Goal: Navigation & Orientation: Understand site structure

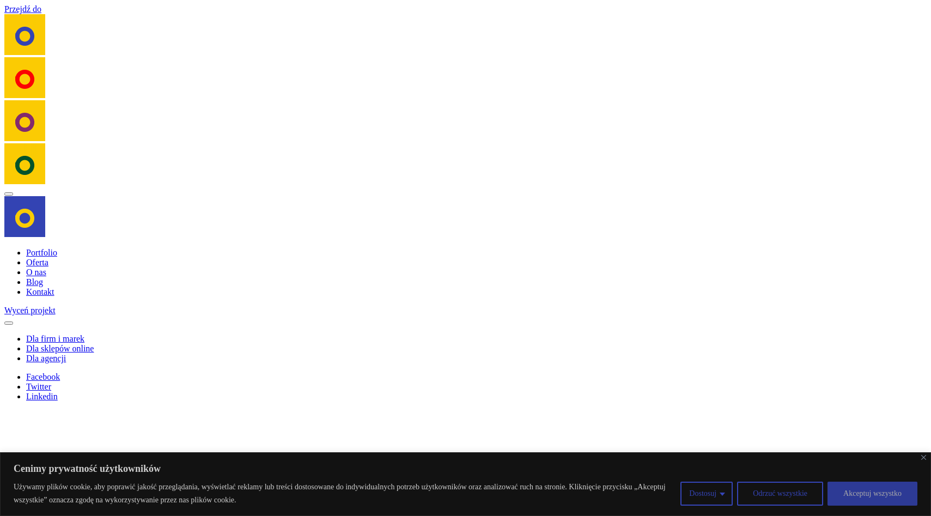
click at [881, 499] on button "Akceptuj wszystko" at bounding box center [873, 494] width 90 height 24
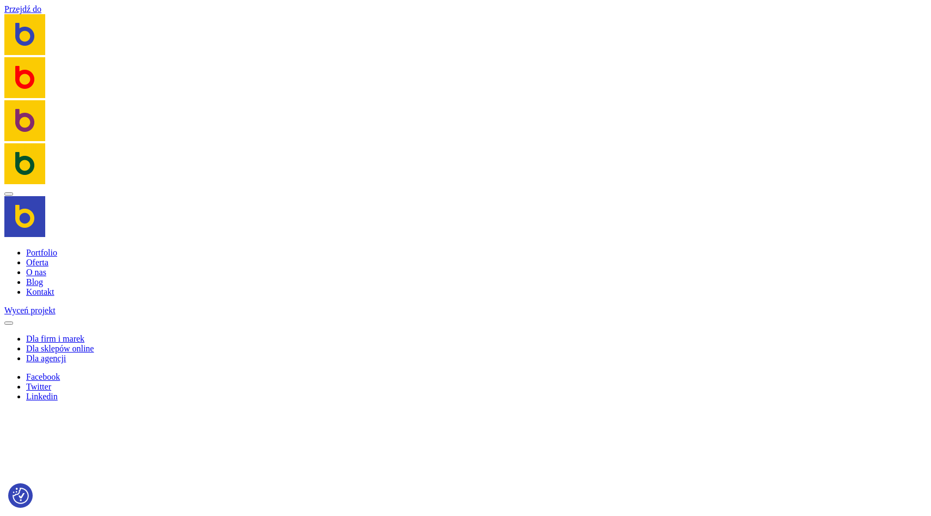
click at [52, 257] on link "Portfolio" at bounding box center [41, 252] width 31 height 9
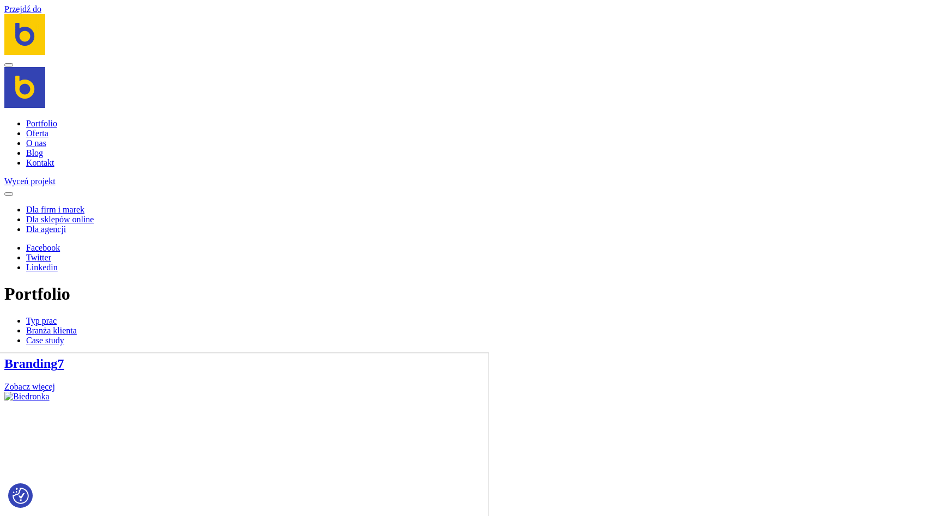
click at [37, 155] on link "Blog" at bounding box center [34, 152] width 17 height 9
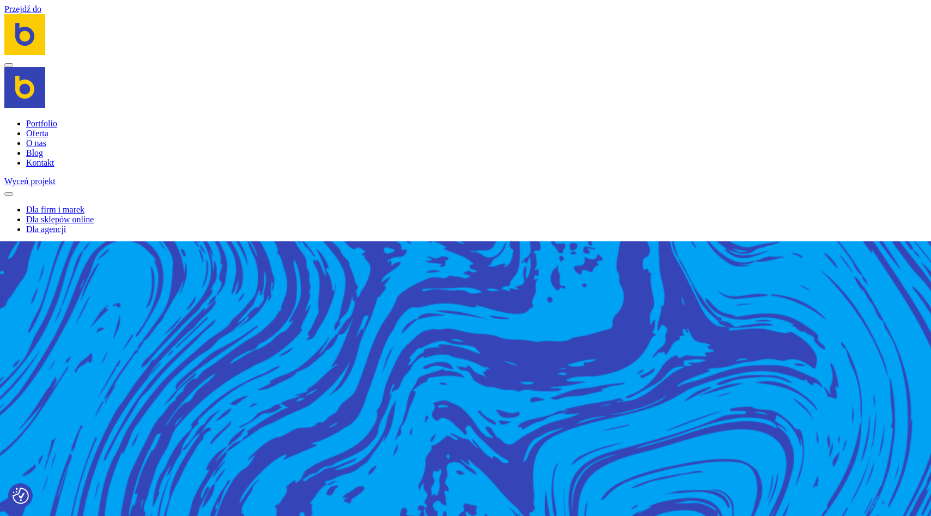
click at [59, 224] on link "Dla sklepów online" at bounding box center [60, 219] width 68 height 9
